Goal: Find specific page/section

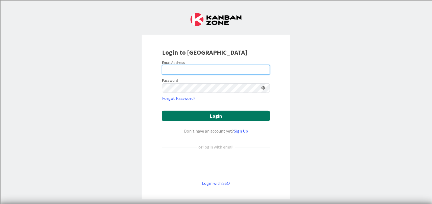
type input "kristyne.meyers@knoxschools.org"
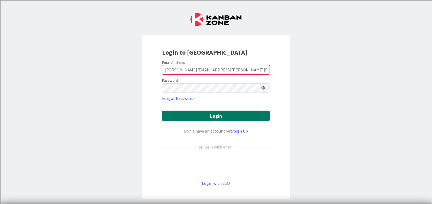
click at [219, 117] on button "Login" at bounding box center [216, 116] width 108 height 11
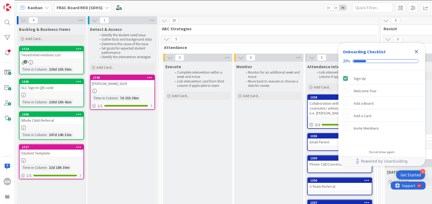
click at [416, 52] on icon "Close Checklist" at bounding box center [417, 52] width 4 height 4
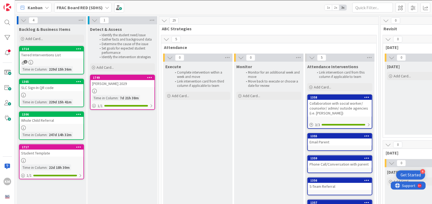
click at [105, 7] on icon at bounding box center [107, 7] width 4 height 4
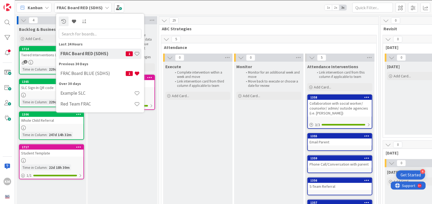
click at [73, 6] on b "FRAC Board RED (SDHS)" at bounding box center [80, 7] width 46 height 5
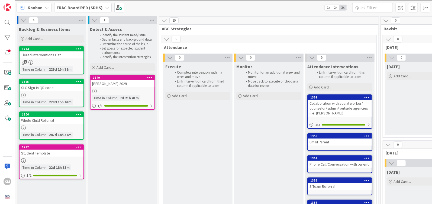
click at [96, 8] on b "FRAC Board RED (SDHS)" at bounding box center [80, 7] width 46 height 5
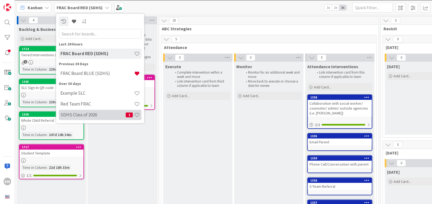
click at [100, 117] on h4 "SDHS Class of 2026" at bounding box center [92, 114] width 65 height 5
